Goal: Information Seeking & Learning: Learn about a topic

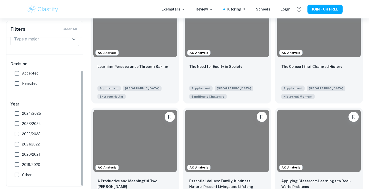
scroll to position [42, 0]
click at [16, 112] on input "2024/2025" at bounding box center [17, 113] width 10 height 10
checkbox input "true"
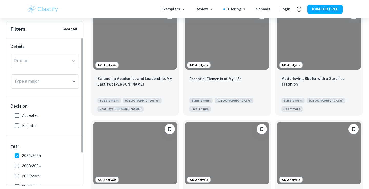
scroll to position [0, 0]
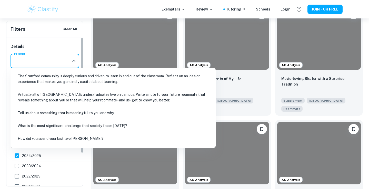
click at [49, 59] on input "Prompt" at bounding box center [41, 61] width 56 height 10
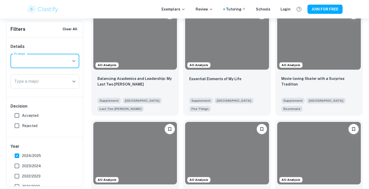
click at [52, 58] on input "Prompt" at bounding box center [41, 61] width 56 height 10
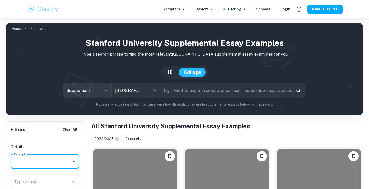
click at [89, 90] on body "We value your privacy We use cookies to enhance your browsing experience, serve…" at bounding box center [184, 112] width 369 height 189
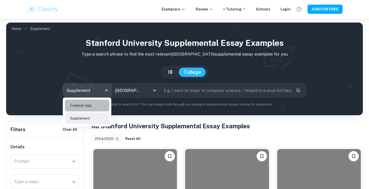
click at [77, 108] on li "Common App" at bounding box center [87, 106] width 44 height 12
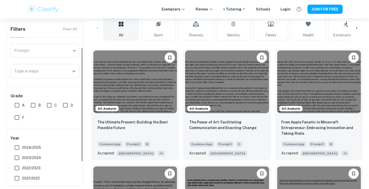
scroll to position [13, 0]
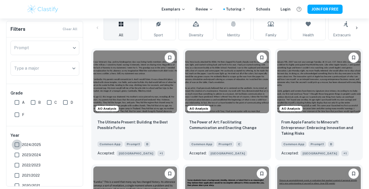
click at [15, 144] on input "2024/2025" at bounding box center [17, 145] width 10 height 10
checkbox input "true"
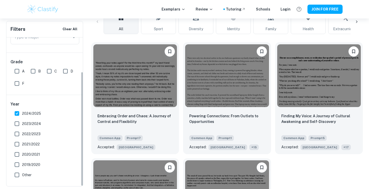
scroll to position [146, 0]
click at [15, 70] on input "A" at bounding box center [17, 71] width 10 height 10
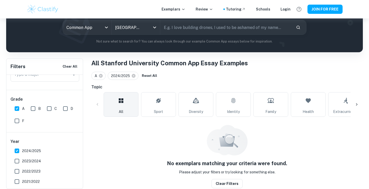
scroll to position [62, 0]
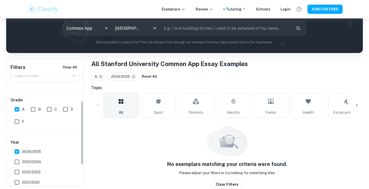
click at [15, 107] on input "A" at bounding box center [17, 109] width 10 height 10
checkbox input "false"
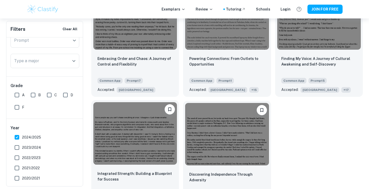
scroll to position [226, 0]
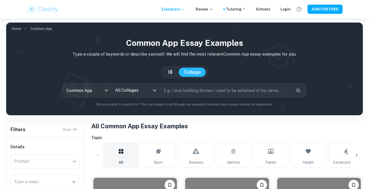
checkbox input "true"
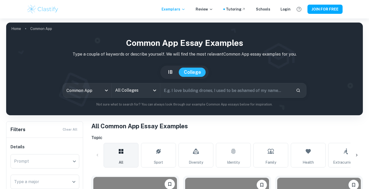
scroll to position [91, 0]
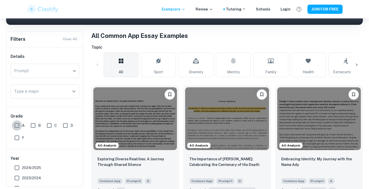
click at [13, 126] on input "A" at bounding box center [17, 126] width 10 height 10
checkbox input "true"
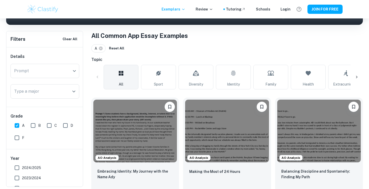
click at [16, 168] on input "2024/2025" at bounding box center [17, 168] width 10 height 10
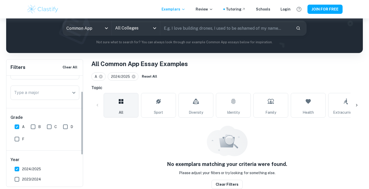
scroll to position [27, 0]
click at [17, 170] on input "2024/2025" at bounding box center [17, 169] width 10 height 10
checkbox input "false"
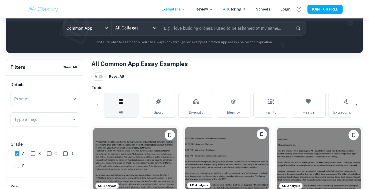
scroll to position [124, 0]
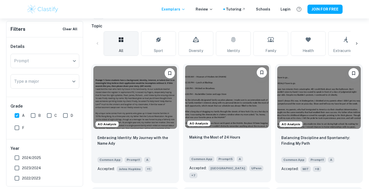
click at [223, 118] on img at bounding box center [227, 96] width 84 height 63
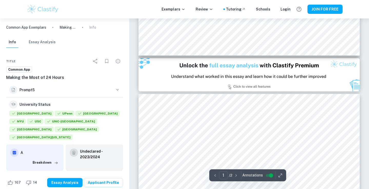
type input "2"
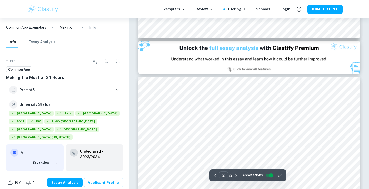
scroll to position [299, 0]
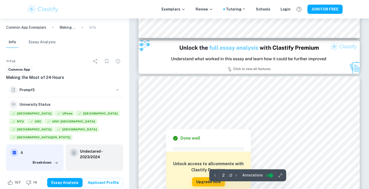
click at [212, 111] on div at bounding box center [261, 113] width 154 height 6
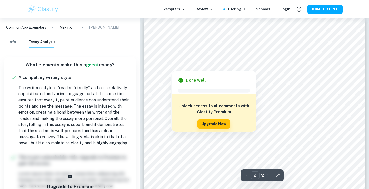
scroll to position [367, 0]
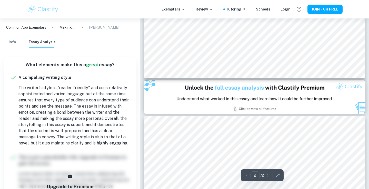
type input "1"
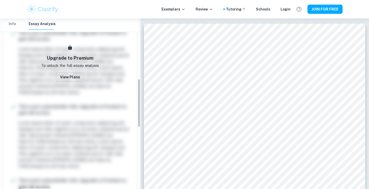
scroll to position [215, 0]
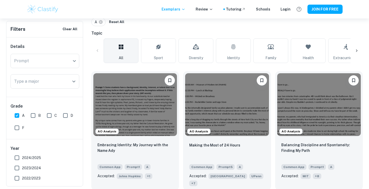
scroll to position [107, 0]
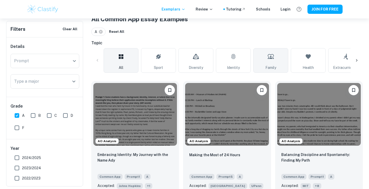
click at [276, 63] on link "Family" at bounding box center [270, 60] width 35 height 25
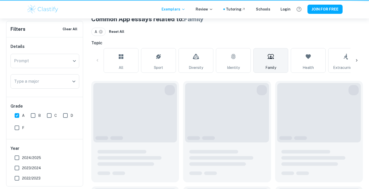
type input "Family"
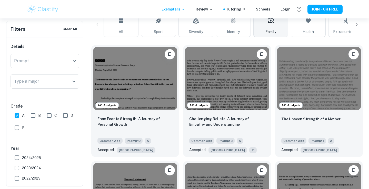
scroll to position [143, 0]
click at [166, 85] on img at bounding box center [135, 77] width 84 height 63
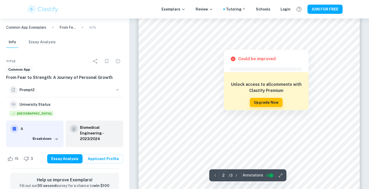
scroll to position [439, 0]
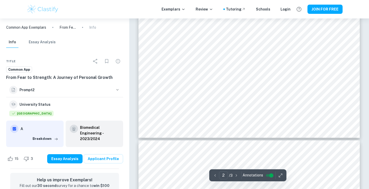
type input "3"
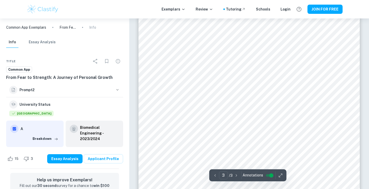
scroll to position [628, 0]
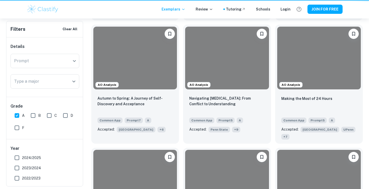
scroll to position [143, 0]
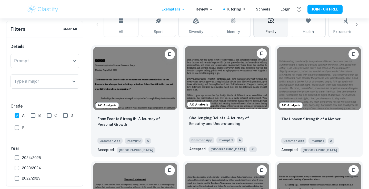
click at [233, 98] on img at bounding box center [227, 77] width 84 height 63
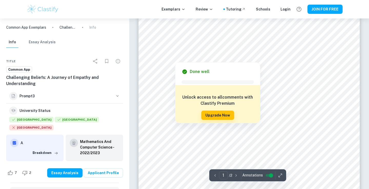
scroll to position [57, 0]
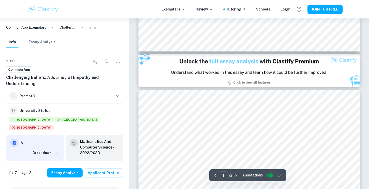
type input "2"
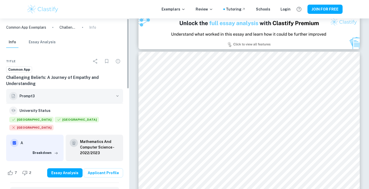
click at [113, 94] on button "Prompt 3" at bounding box center [64, 96] width 117 height 14
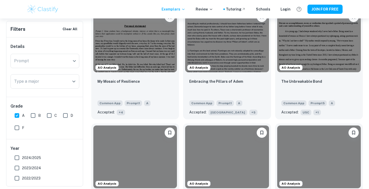
scroll to position [143, 0]
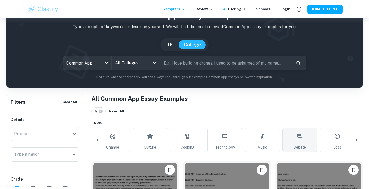
scroll to position [0, 356]
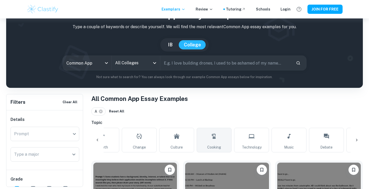
click at [226, 143] on link "Cooking" at bounding box center [214, 140] width 35 height 25
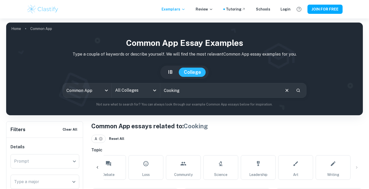
click at [185, 88] on input "Cooking" at bounding box center [220, 90] width 120 height 14
type input "garden"
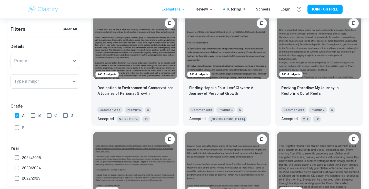
scroll to position [122, 0]
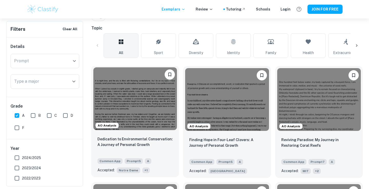
click at [154, 126] on img at bounding box center [135, 98] width 84 height 63
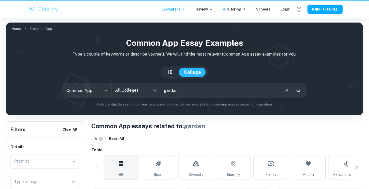
scroll to position [122, 0]
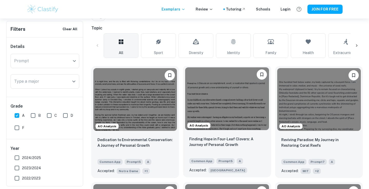
click at [233, 116] on img at bounding box center [227, 98] width 84 height 63
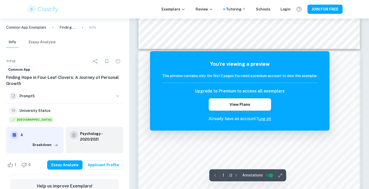
scroll to position [406, 0]
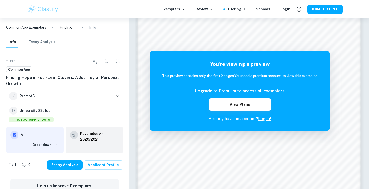
scroll to position [122, 0]
